Goal: Task Accomplishment & Management: Complete application form

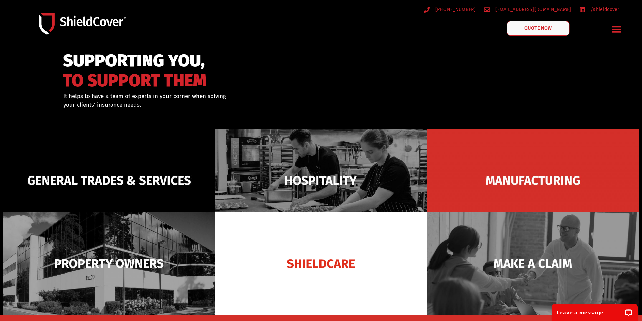
click at [534, 31] on link "QUOTE NOW" at bounding box center [538, 28] width 63 height 15
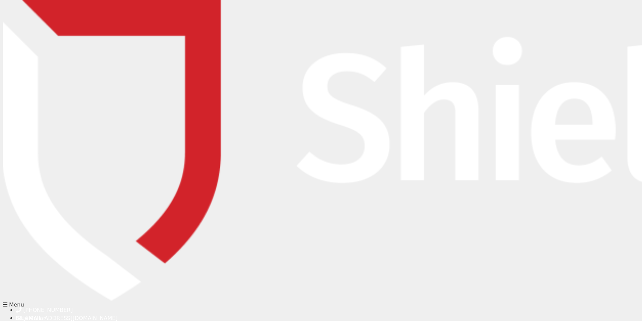
type input "[PERSON_NAME]"
type input "Milne"
type input "[PERSON_NAME][EMAIL_ADDRESS][PERSON_NAME][DOMAIN_NAME]"
type input "0263912103"
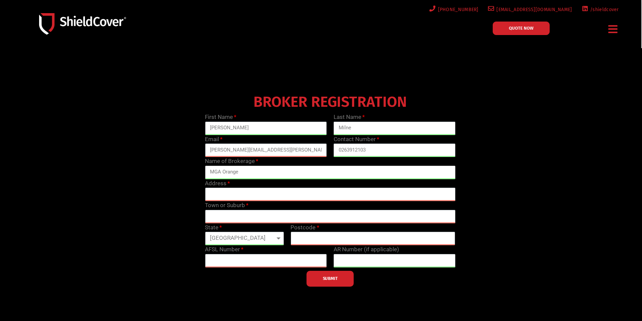
type input "MGA Orange"
type input "[STREET_ADDRESS]"
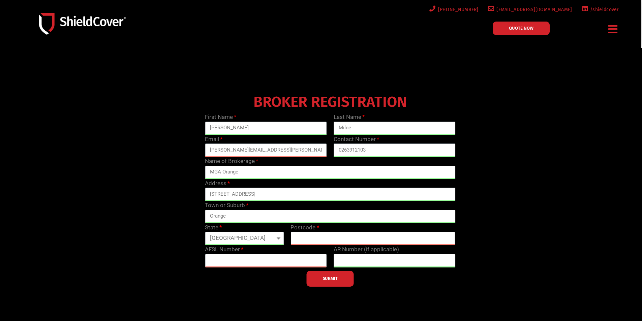
type input "Orange"
select select "[GEOGRAPHIC_DATA]"
type input "2800"
type input "244601"
click at [368, 263] on input "text" at bounding box center [395, 260] width 122 height 13
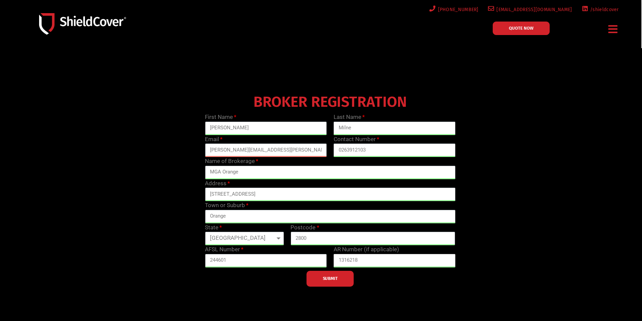
click at [340, 258] on input "1316218" at bounding box center [395, 260] width 122 height 13
type input "1316218"
click at [333, 280] on span "SUBMIT" at bounding box center [330, 278] width 15 height 1
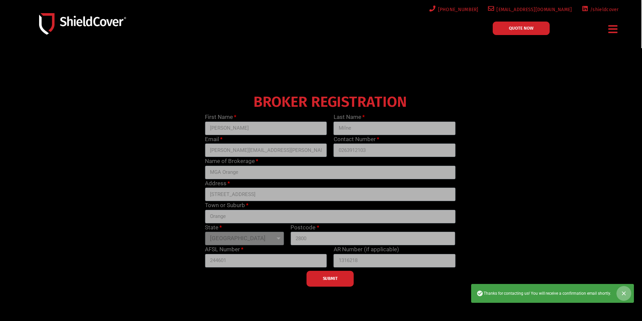
click at [626, 293] on icon "Close" at bounding box center [624, 293] width 7 height 7
